Goal: Understand process/instructions

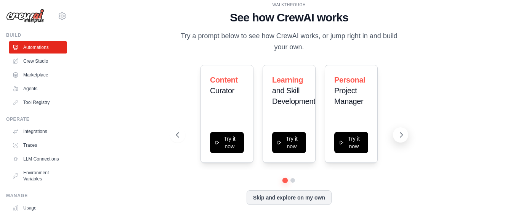
click at [400, 135] on icon at bounding box center [402, 135] width 8 height 8
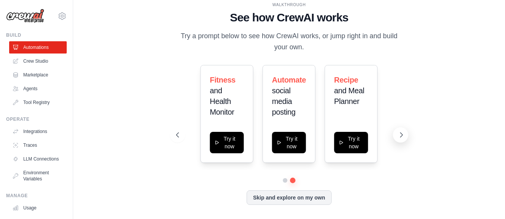
click at [400, 135] on icon at bounding box center [402, 135] width 8 height 8
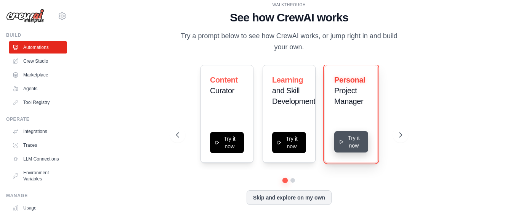
click at [353, 140] on button "Try it now" at bounding box center [351, 141] width 34 height 21
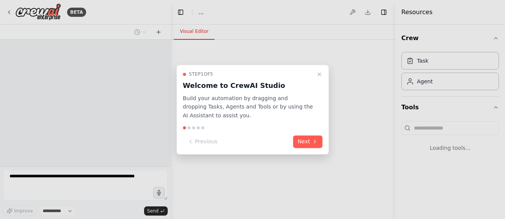
select select "****"
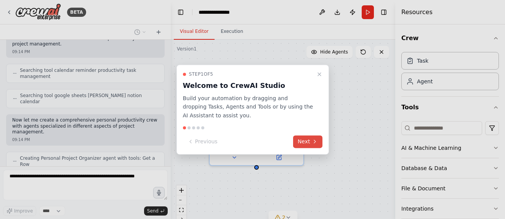
scroll to position [158, 0]
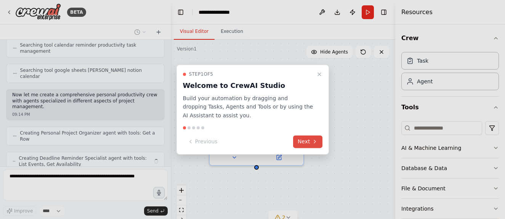
click at [308, 146] on button "Next" at bounding box center [307, 141] width 29 height 13
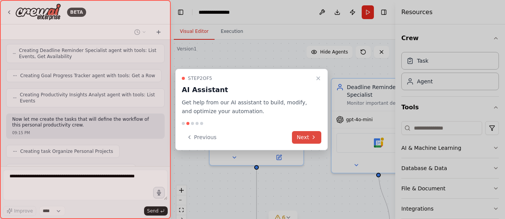
scroll to position [285, 0]
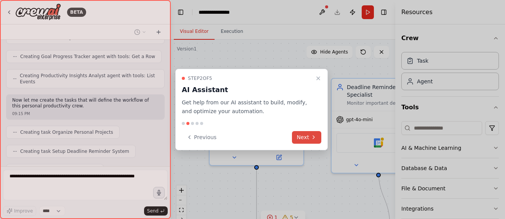
click at [310, 135] on button "Next" at bounding box center [306, 137] width 29 height 13
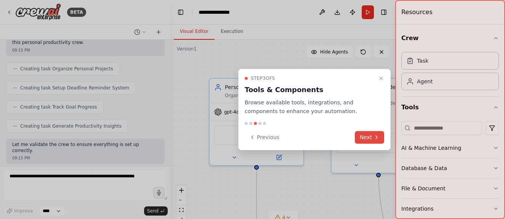
scroll to position [392, 0]
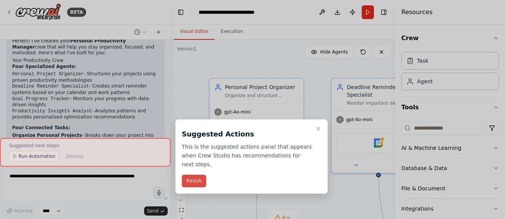
click at [196, 174] on button "Finish" at bounding box center [194, 180] width 24 height 13
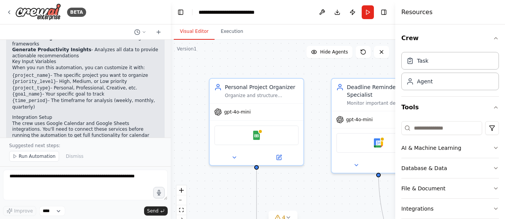
scroll to position [679, 0]
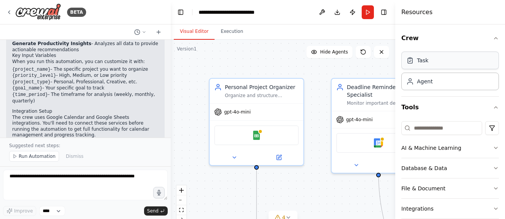
click at [436, 61] on div "Task" at bounding box center [451, 60] width 98 height 18
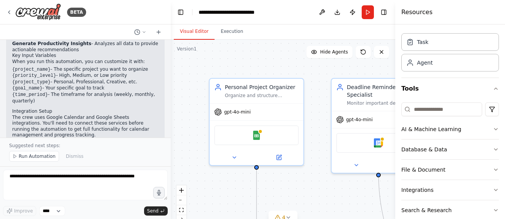
scroll to position [0, 0]
